Goal: Navigation & Orientation: Find specific page/section

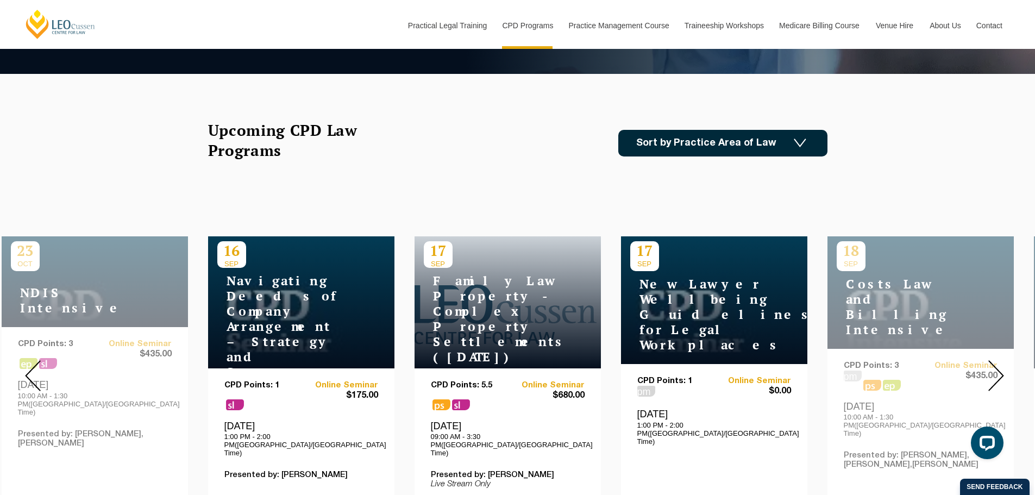
scroll to position [272, 0]
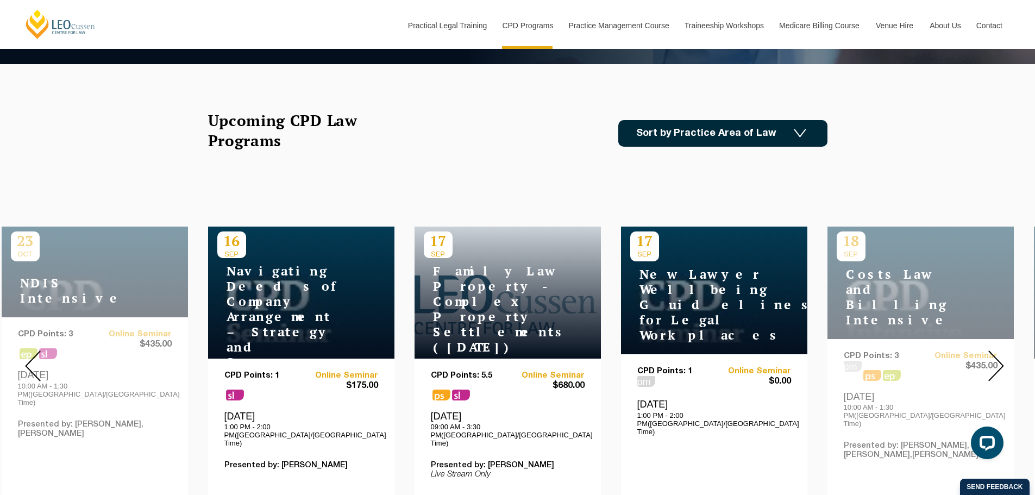
click at [996, 352] on img at bounding box center [996, 366] width 16 height 31
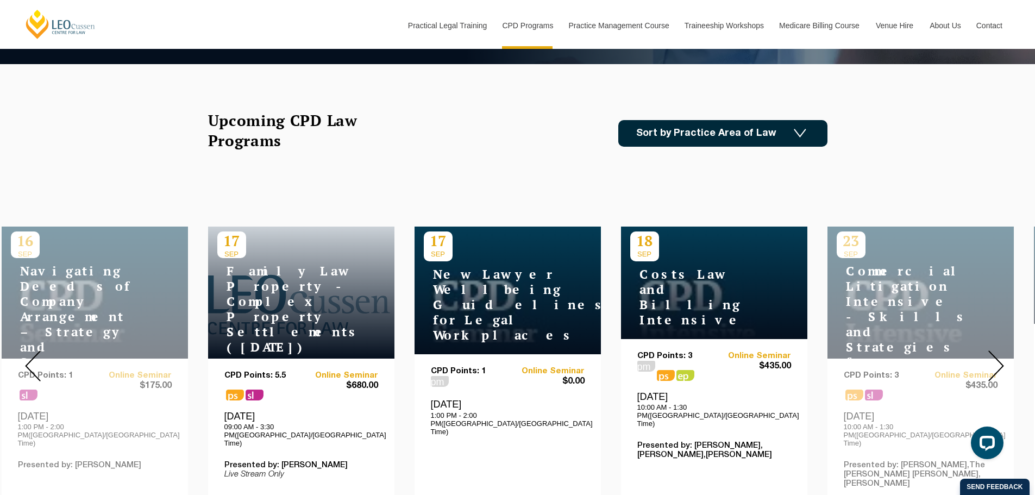
click at [996, 352] on img at bounding box center [996, 366] width 16 height 31
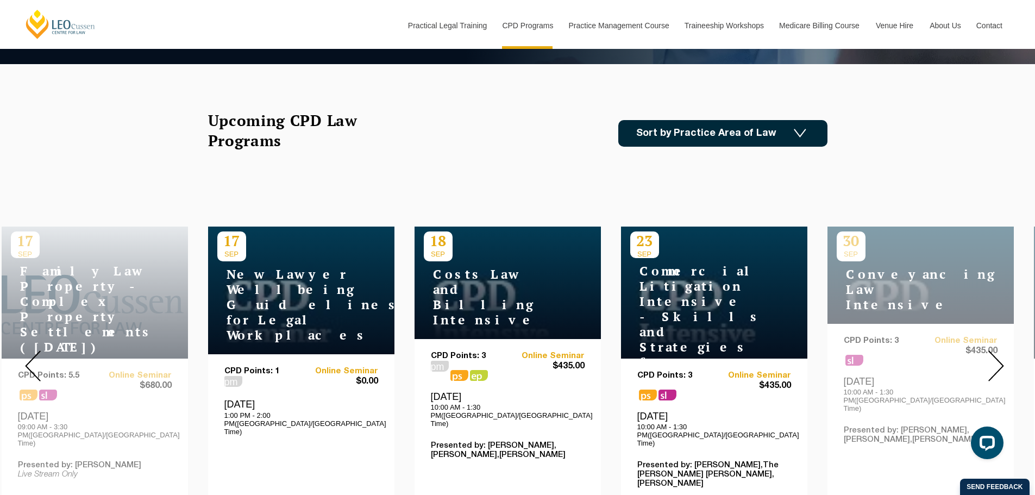
click at [996, 352] on img at bounding box center [996, 366] width 16 height 31
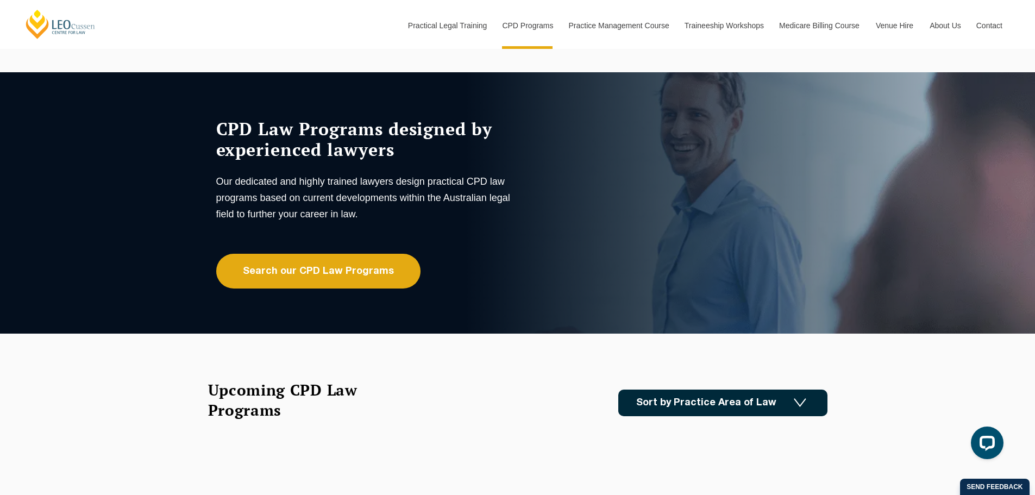
scroll to position [0, 0]
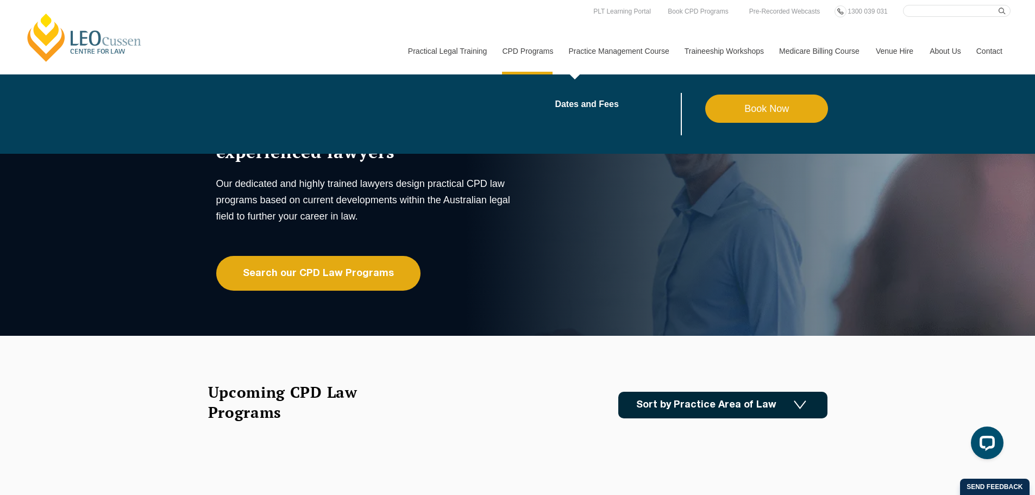
click at [622, 51] on link "Practice Management Course" at bounding box center [619, 51] width 116 height 47
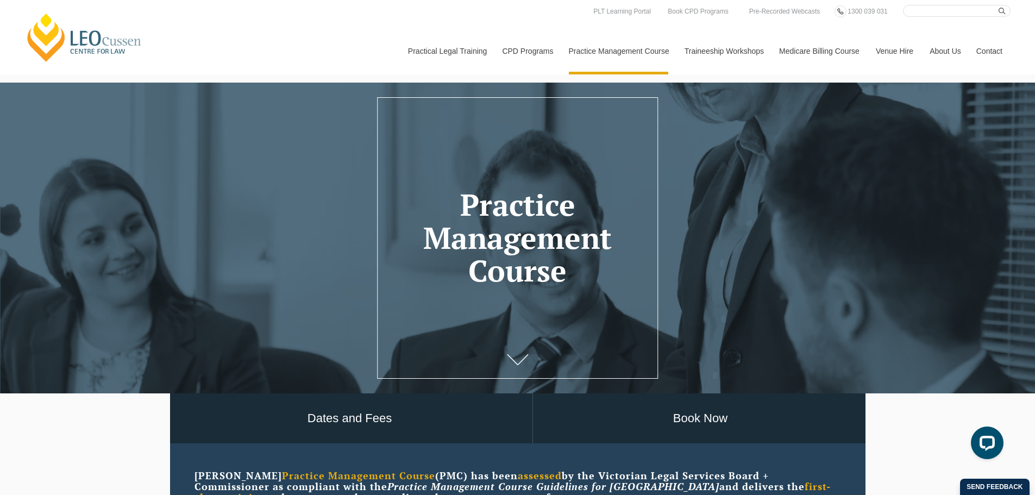
click at [102, 43] on link "[PERSON_NAME] Centre for Law" at bounding box center [84, 37] width 120 height 51
